Goal: Transaction & Acquisition: Purchase product/service

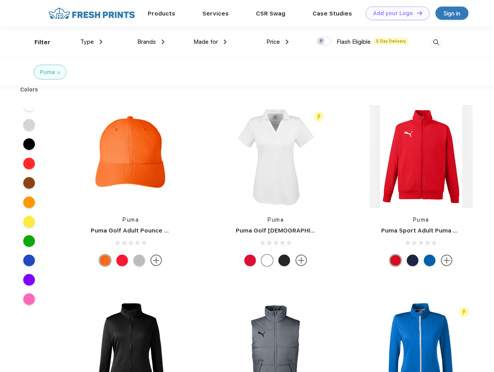
click at [394, 13] on link "Add your Logo Design Tool" at bounding box center [397, 14] width 64 height 14
click at [0, 0] on div "Design Tool" at bounding box center [0, 0] width 0 height 0
click at [416, 13] on link "Add your Logo Design Tool" at bounding box center [397, 14] width 64 height 14
click at [37, 42] on div "Filter" at bounding box center [42, 42] width 16 height 9
click at [91, 42] on span "Type" at bounding box center [87, 41] width 14 height 7
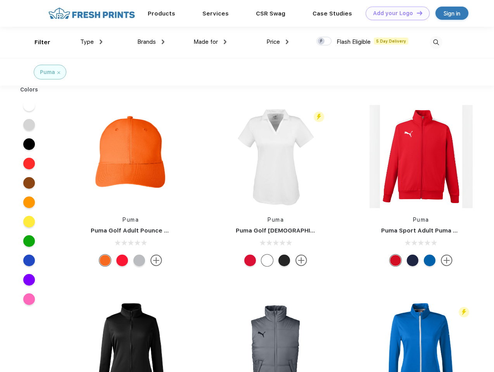
click at [151, 42] on span "Brands" at bounding box center [146, 41] width 19 height 7
click at [210, 42] on span "Made for" at bounding box center [205, 41] width 24 height 7
click at [277, 42] on span "Price" at bounding box center [273, 41] width 14 height 7
click at [324, 41] on div at bounding box center [323, 41] width 15 height 9
click at [321, 41] on input "checkbox" at bounding box center [318, 38] width 5 height 5
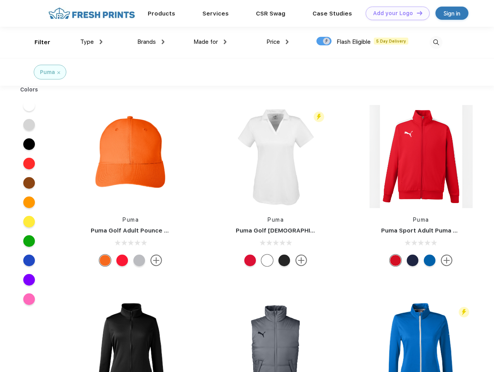
click at [435, 42] on img at bounding box center [435, 42] width 13 height 13
